Goal: Understand process/instructions: Learn how to perform a task or action

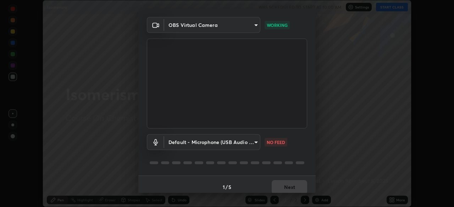
scroll to position [25, 0]
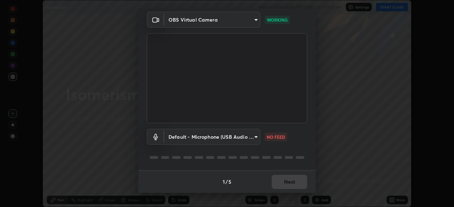
click at [288, 183] on div "1 / 5 Next" at bounding box center [226, 182] width 177 height 23
click at [288, 182] on div "1 / 5 Next" at bounding box center [226, 182] width 177 height 23
click at [289, 185] on div "1 / 5 Next" at bounding box center [226, 182] width 177 height 23
click at [290, 182] on div "1 / 5 Next" at bounding box center [226, 182] width 177 height 23
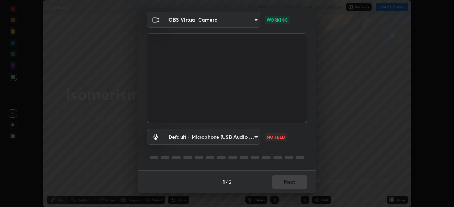
click at [291, 182] on div "1 / 5 Next" at bounding box center [226, 182] width 177 height 23
click at [293, 182] on div "1 / 5 Next" at bounding box center [226, 182] width 177 height 23
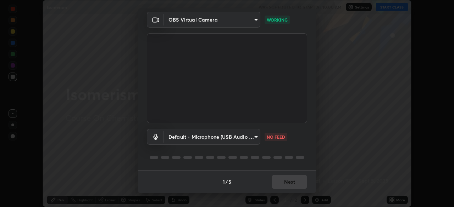
click at [292, 181] on div "1 / 5 Next" at bounding box center [226, 182] width 177 height 23
click at [287, 182] on button "Next" at bounding box center [289, 182] width 35 height 14
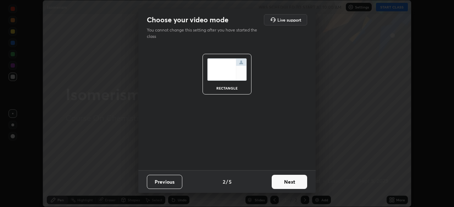
click at [288, 180] on button "Next" at bounding box center [289, 182] width 35 height 14
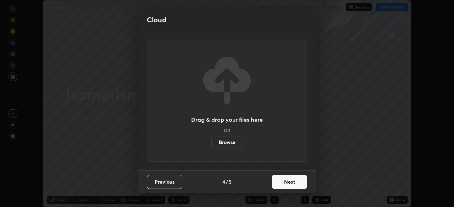
click at [290, 180] on button "Next" at bounding box center [289, 182] width 35 height 14
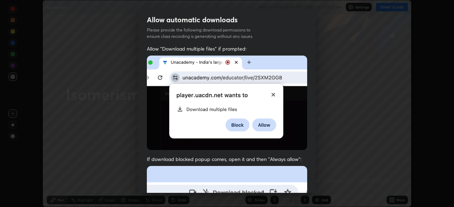
scroll to position [170, 0]
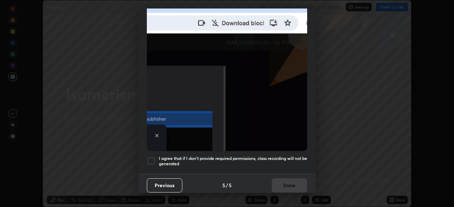
click at [151, 157] on div at bounding box center [151, 161] width 9 height 9
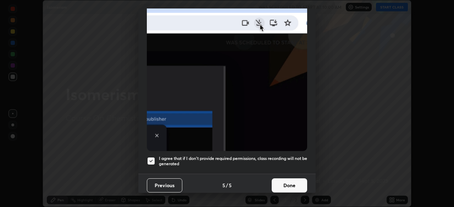
click at [287, 183] on button "Done" at bounding box center [289, 186] width 35 height 14
